Goal: Find specific page/section: Find specific page/section

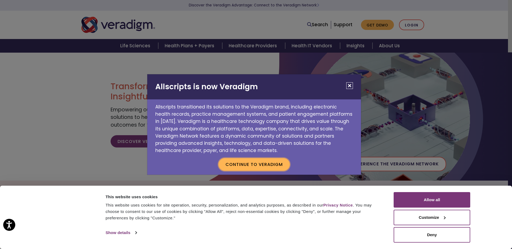
click at [257, 164] on button "Continue to Veradigm" at bounding box center [253, 164] width 71 height 12
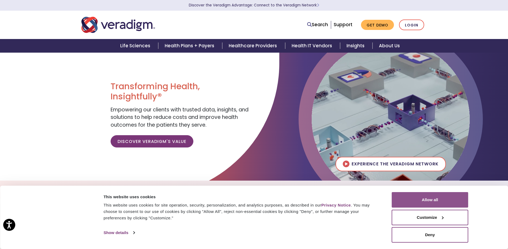
click at [431, 197] on button "Allow all" at bounding box center [429, 200] width 77 height 16
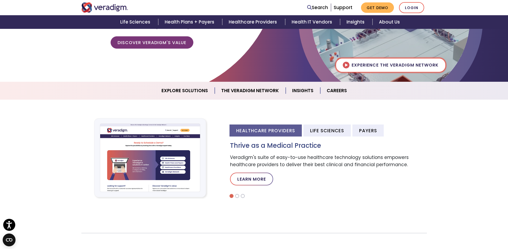
scroll to position [107, 0]
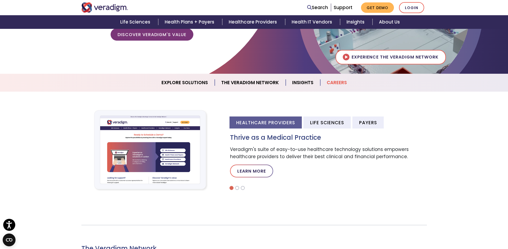
click at [338, 83] on link "Careers" at bounding box center [336, 83] width 33 height 14
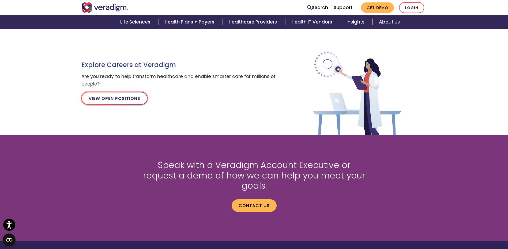
click at [131, 98] on link "View Open Positions" at bounding box center [114, 98] width 66 height 13
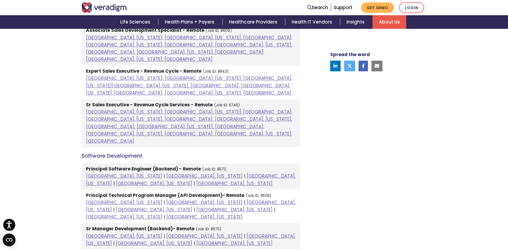
scroll to position [455, 0]
